Goal: Task Accomplishment & Management: Manage account settings

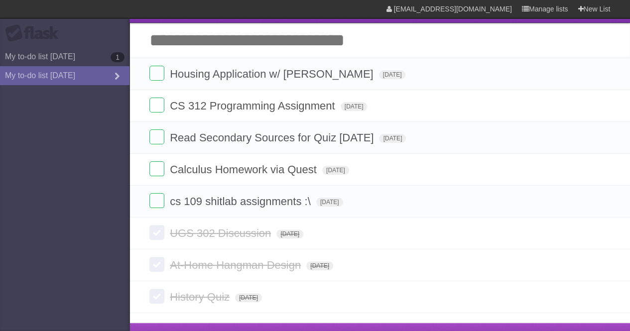
scroll to position [25, 0]
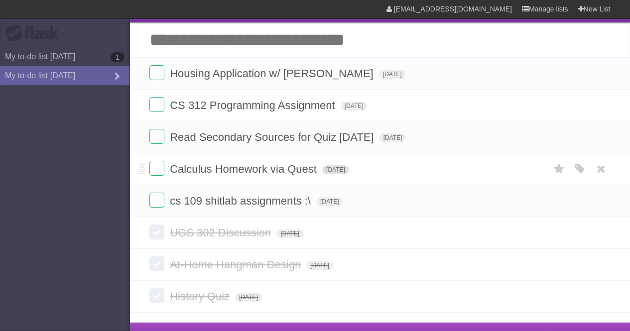
click at [340, 173] on span "[DATE]" at bounding box center [335, 169] width 27 height 9
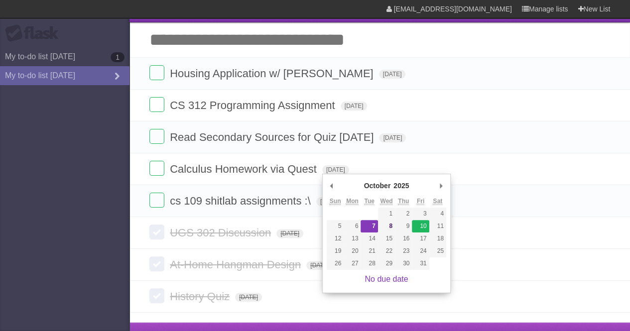
type span "[DATE]"
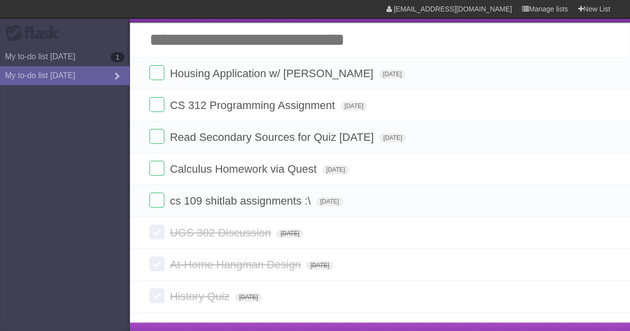
scroll to position [0, 0]
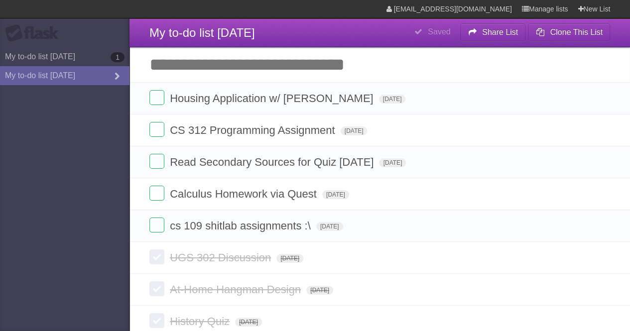
click at [231, 66] on input "Add another task" at bounding box center [379, 64] width 501 height 35
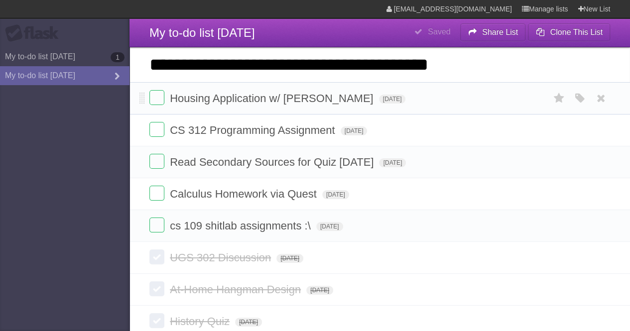
type input "**********"
click input "*********" at bounding box center [0, 0] width 0 height 0
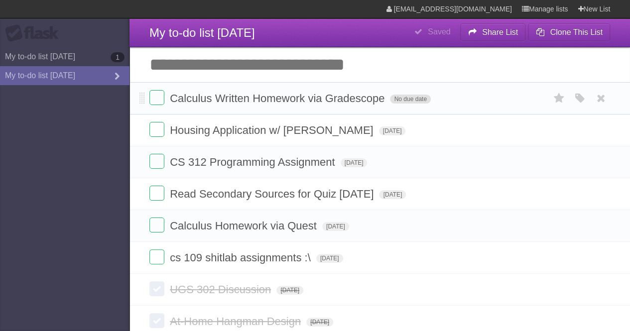
click at [403, 99] on span "No due date" at bounding box center [410, 99] width 40 height 9
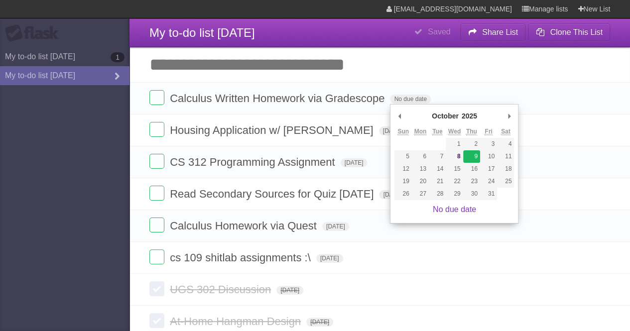
type span "[DATE]"
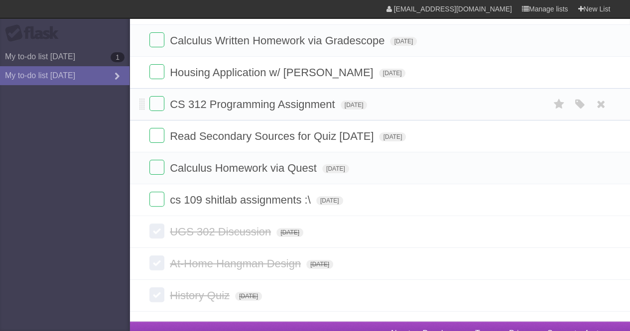
scroll to position [60, 0]
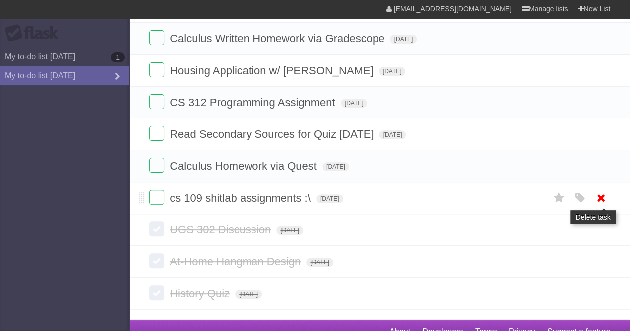
click at [600, 193] on icon at bounding box center [601, 198] width 14 height 16
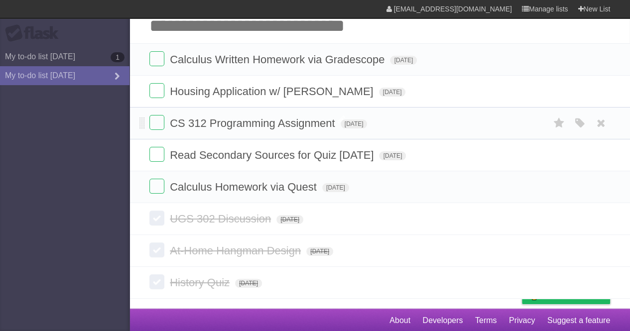
scroll to position [0, 0]
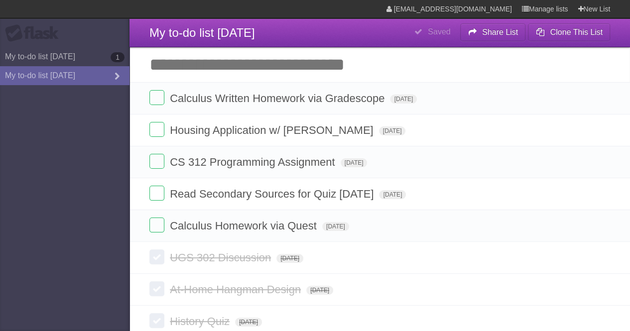
click at [260, 58] on input "Add another task" at bounding box center [379, 64] width 501 height 35
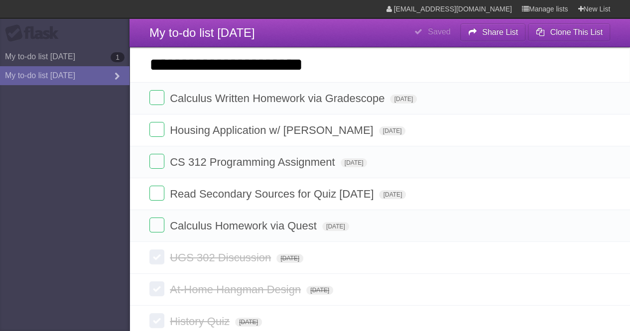
type input "**********"
click input "*********" at bounding box center [0, 0] width 0 height 0
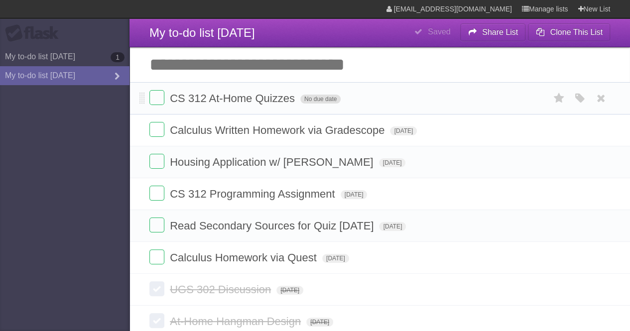
click at [325, 100] on span "No due date" at bounding box center [320, 99] width 40 height 9
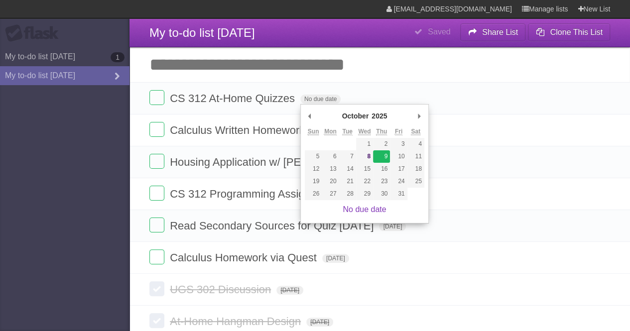
type span "[DATE]"
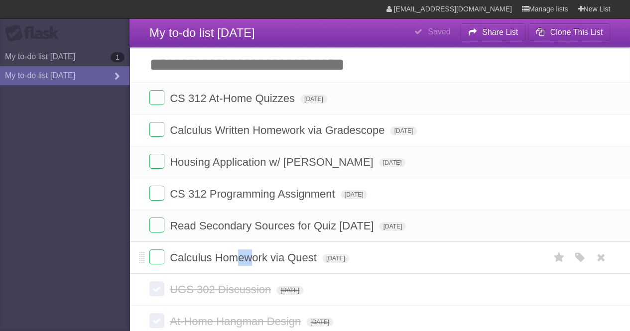
drag, startPoint x: 252, startPoint y: 261, endPoint x: 229, endPoint y: 258, distance: 23.2
click at [229, 258] on span "Calculus Homework via Quest" at bounding box center [244, 258] width 149 height 12
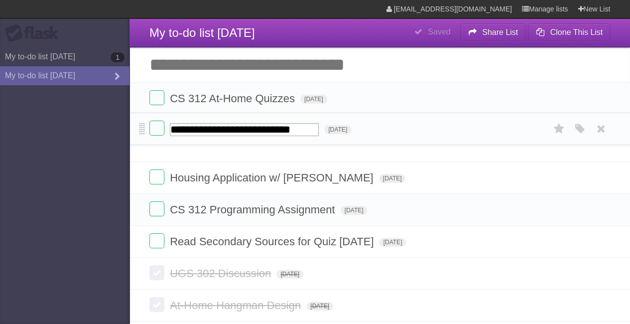
drag, startPoint x: 141, startPoint y: 261, endPoint x: 139, endPoint y: 132, distance: 129.0
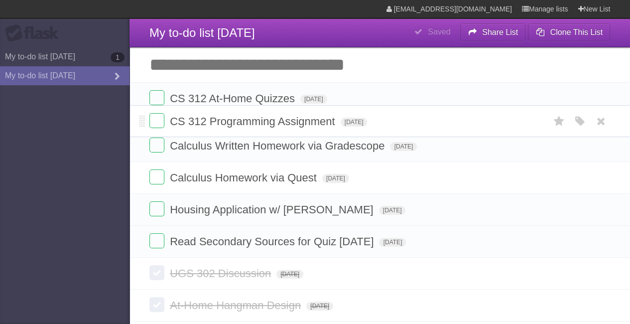
drag, startPoint x: 141, startPoint y: 225, endPoint x: 147, endPoint y: 121, distance: 104.3
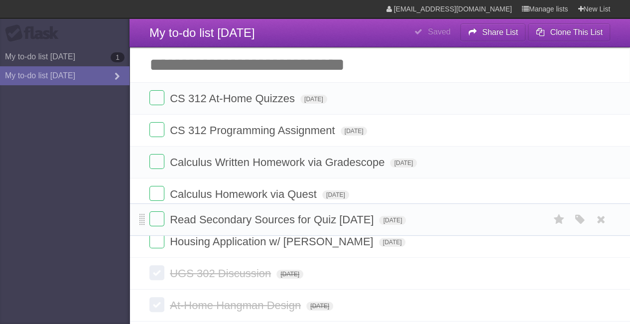
drag, startPoint x: 142, startPoint y: 257, endPoint x: 143, endPoint y: 220, distance: 37.4
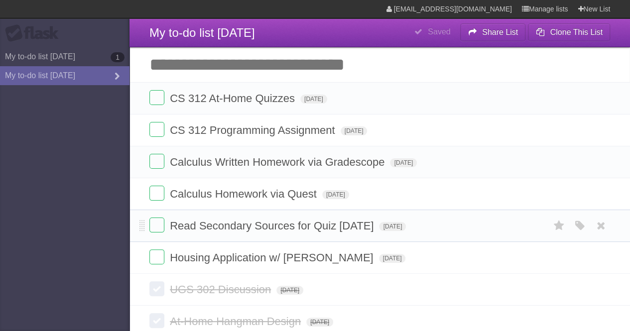
click at [417, 219] on form "Read Secondary Sources for Quiz [DATE] [DATE] White Red Blue Green Purple Orange" at bounding box center [379, 226] width 461 height 16
click at [406, 225] on span "[DATE]" at bounding box center [392, 226] width 27 height 9
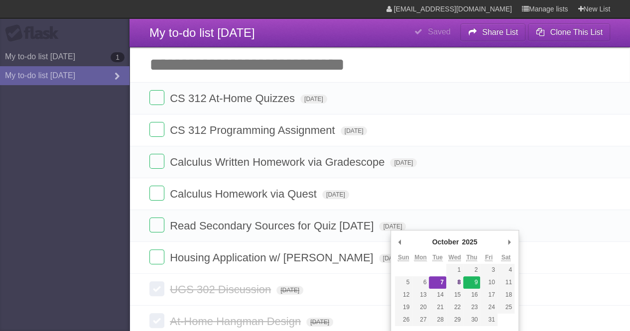
type span "[DATE]"
